Goal: Task Accomplishment & Management: Complete application form

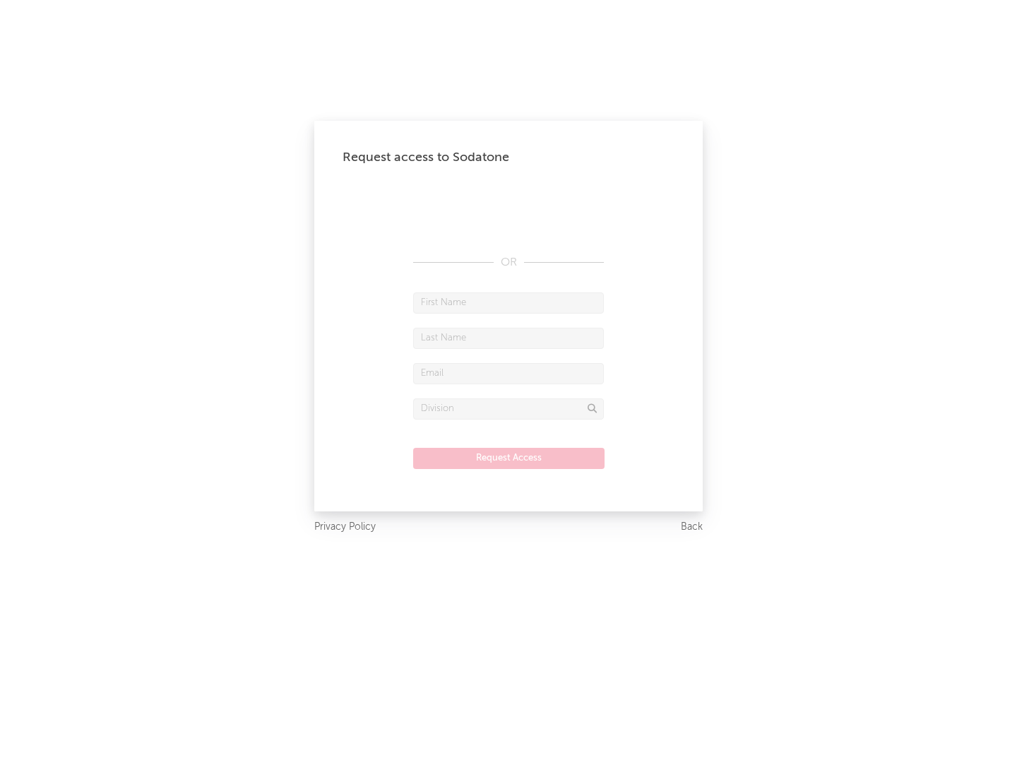
click at [508, 302] on input "text" at bounding box center [508, 302] width 191 height 21
type input "[PERSON_NAME]"
click at [508, 338] on input "text" at bounding box center [508, 338] width 191 height 21
type input "[PERSON_NAME]"
click at [508, 373] on input "text" at bounding box center [508, 373] width 191 height 21
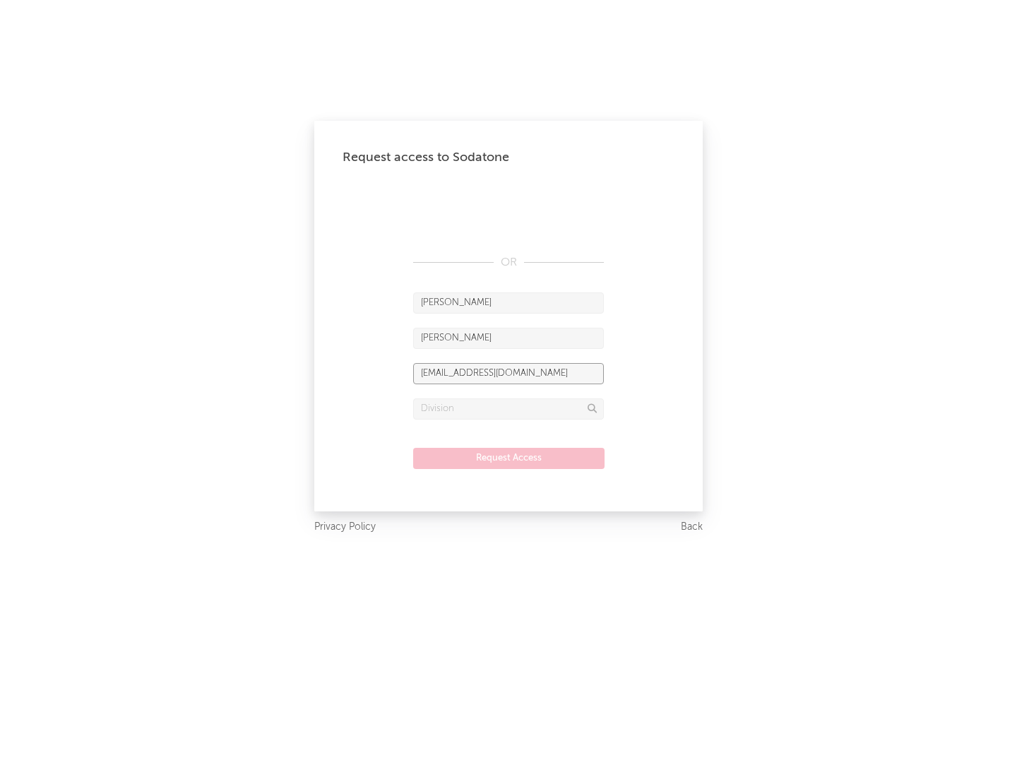
type input "[EMAIL_ADDRESS][DOMAIN_NAME]"
click at [508, 408] on input "text" at bounding box center [508, 408] width 191 height 21
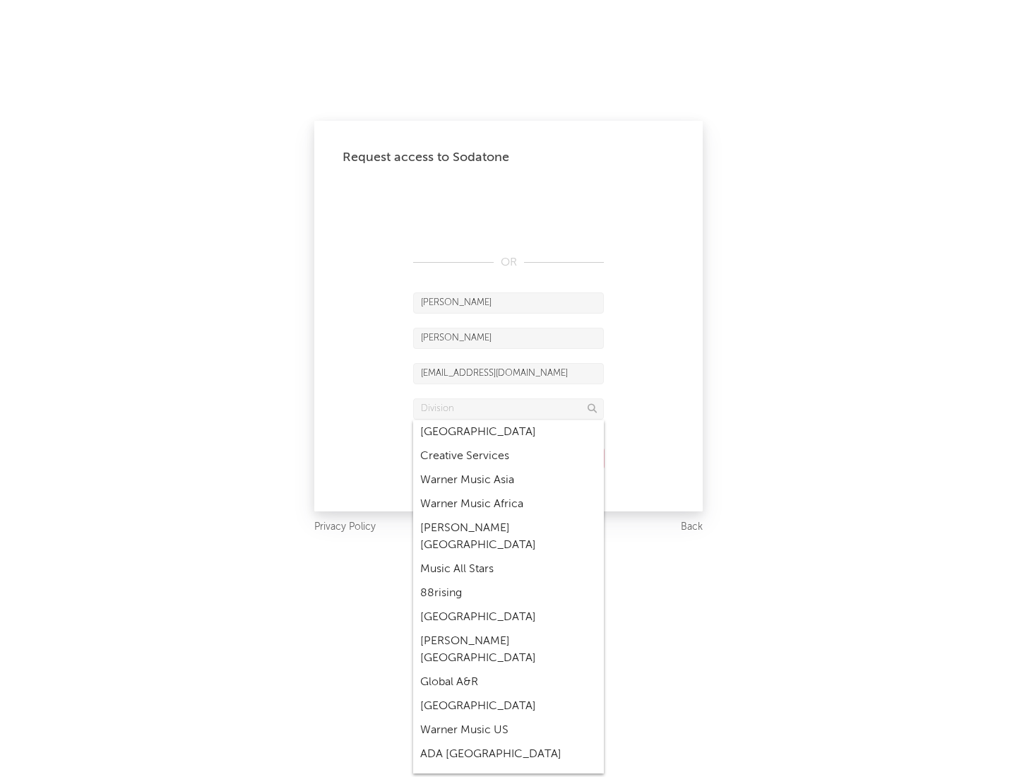
click at [508, 557] on div "Music All Stars" at bounding box center [508, 569] width 191 height 24
type input "Music All Stars"
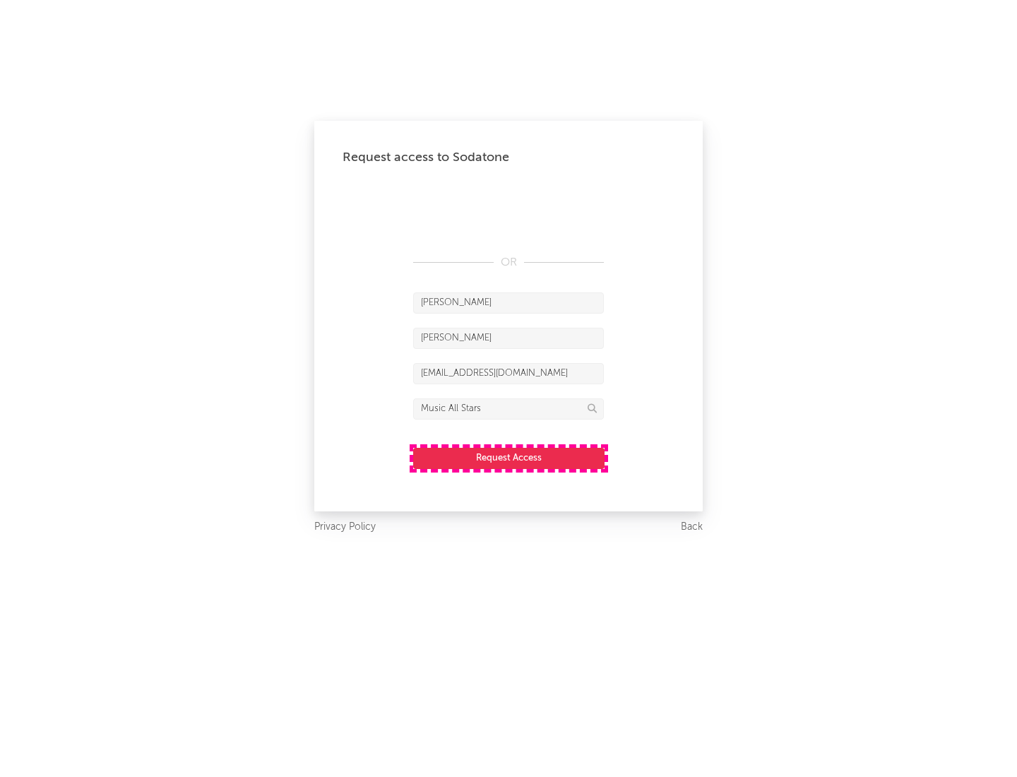
click at [508, 458] on button "Request Access" at bounding box center [508, 458] width 191 height 21
